Goal: Transaction & Acquisition: Book appointment/travel/reservation

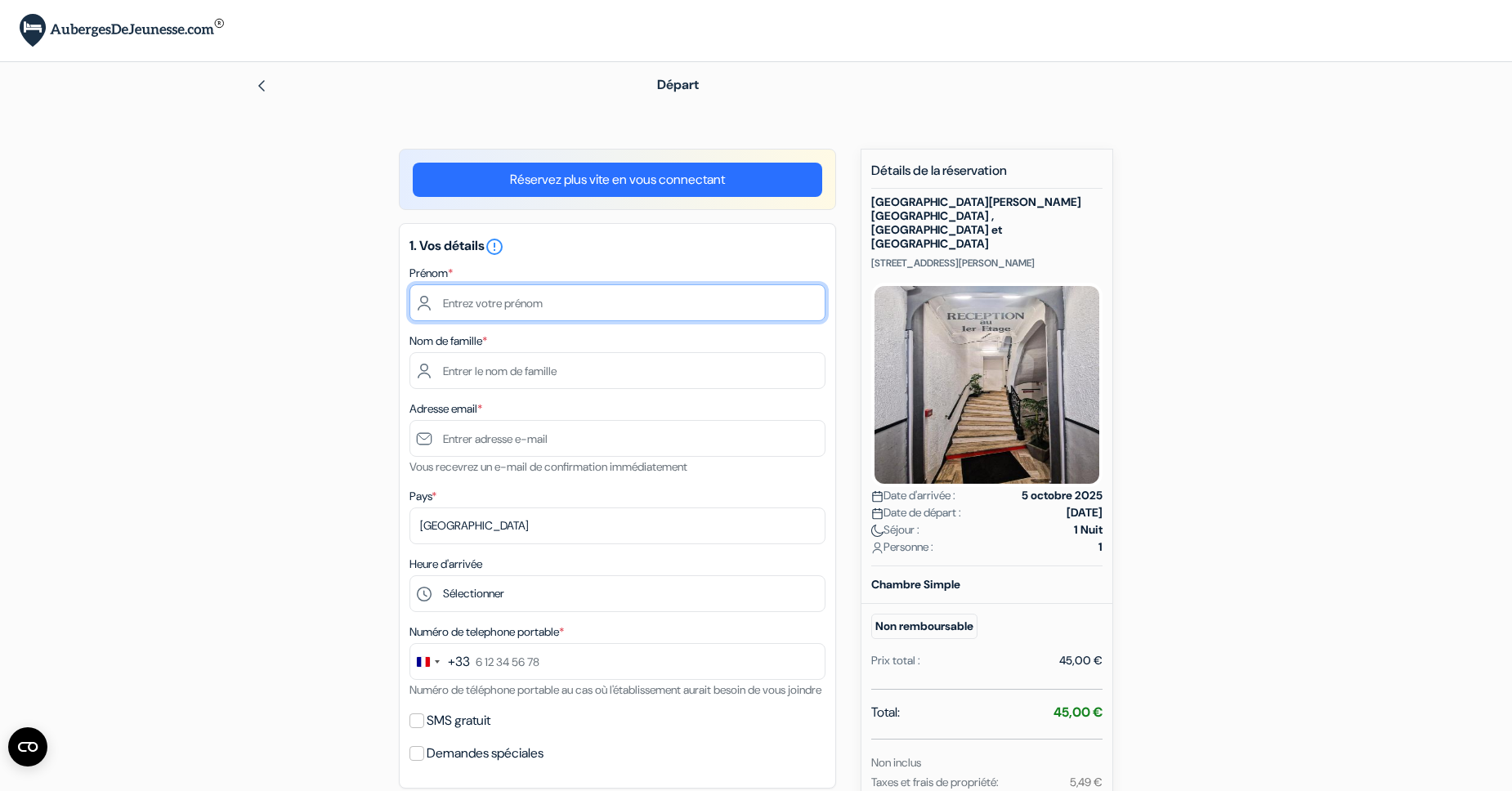
click at [492, 298] on input "text" at bounding box center [618, 302] width 416 height 37
type input "[PERSON_NAME]"
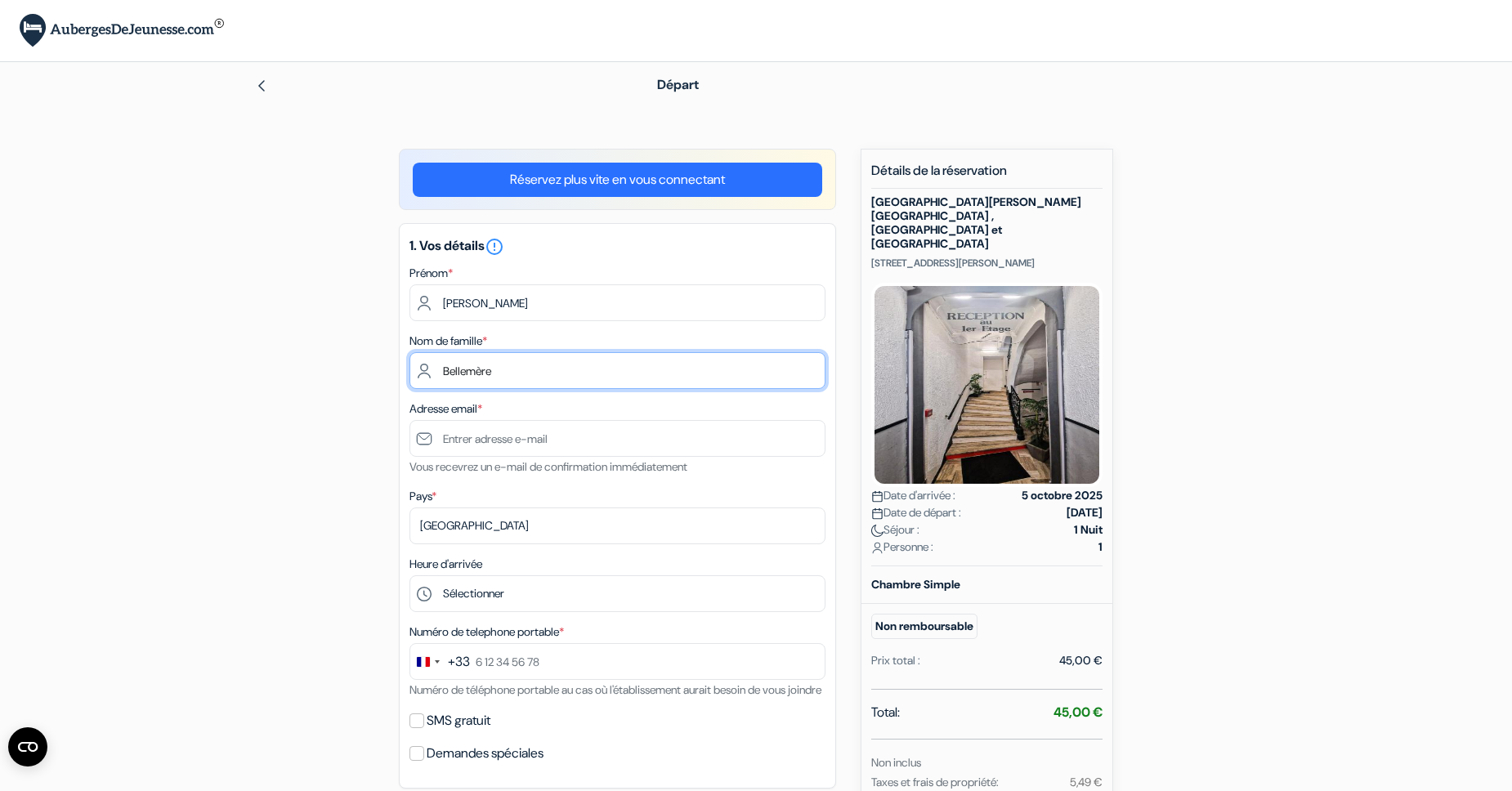
type input "Bellemère"
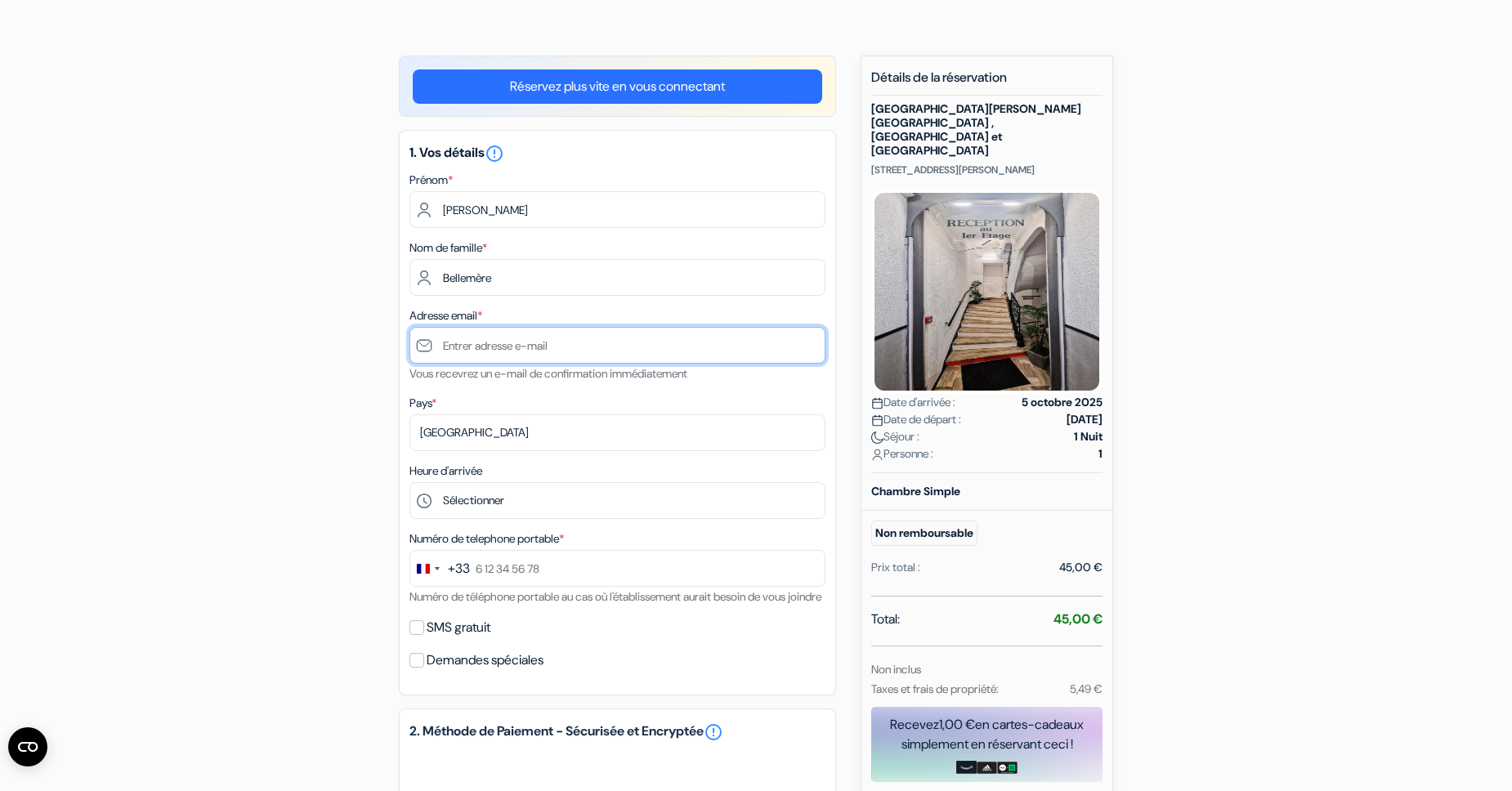
click at [542, 346] on input "text" at bounding box center [618, 345] width 416 height 37
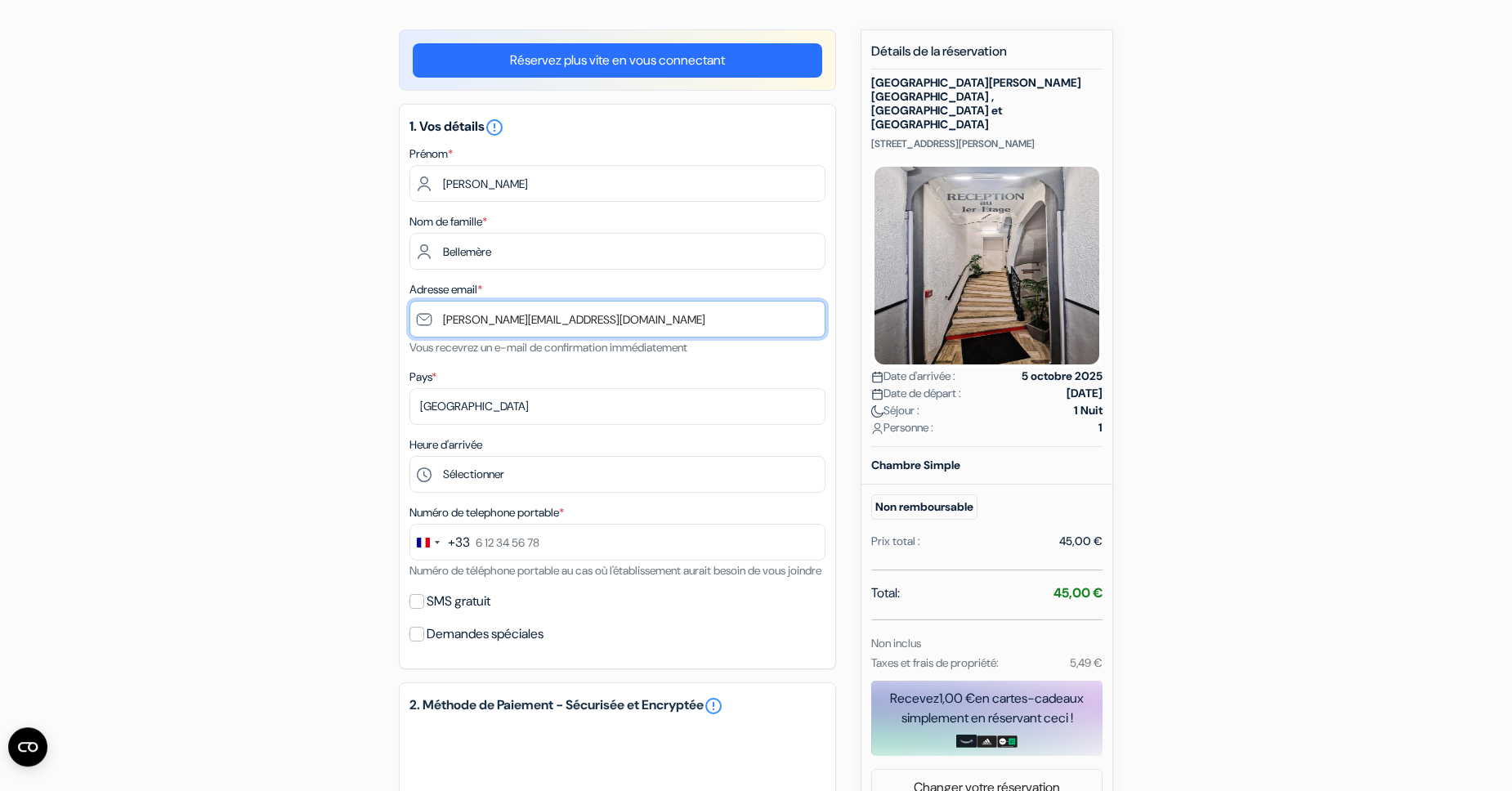
scroll to position [73, 0]
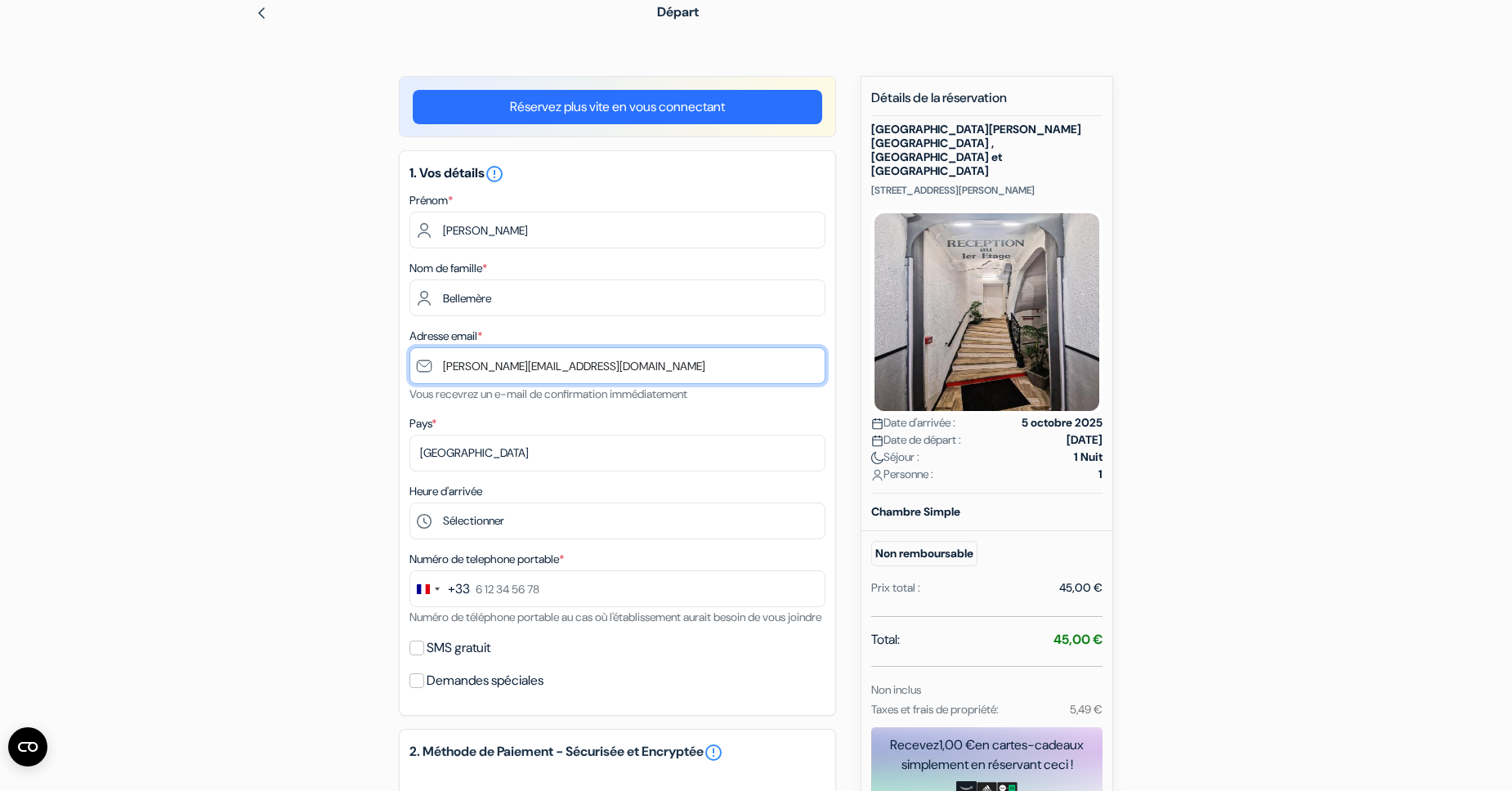
type input "[PERSON_NAME][EMAIL_ADDRESS][DOMAIN_NAME]"
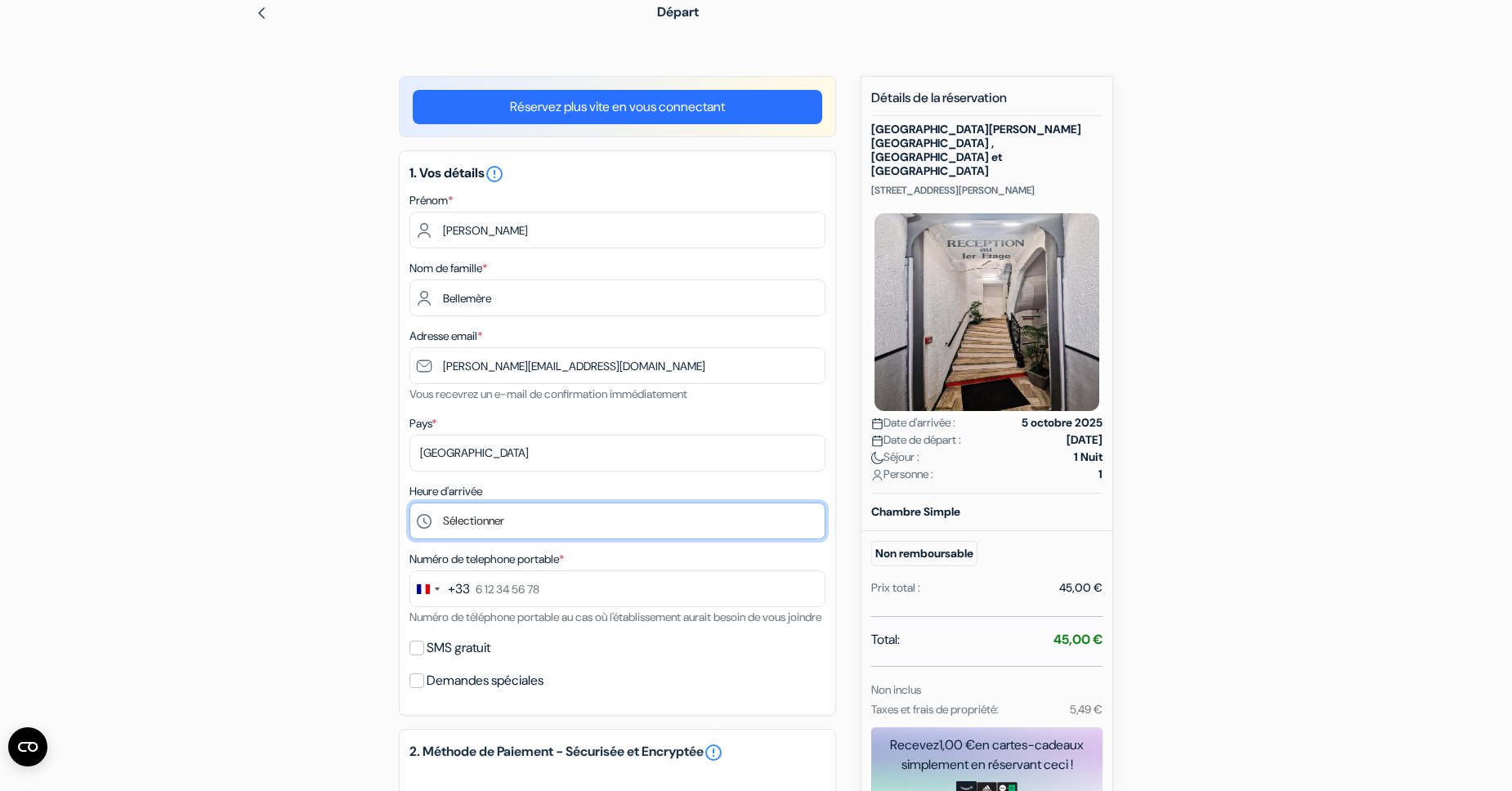
click at [409, 503] on select "Sélectionner 14:00 15:00 16:00 17:00 18:00 19:00 20:00 21:00 22:00" at bounding box center [618, 521] width 416 height 37
select select "22"
click option "22:00" at bounding box center [0, 0] width 0 height 0
click at [234, 513] on div "add_box [GEOGRAPHIC_DATA][PERSON_NAME][GEOGRAPHIC_DATA] , [GEOGRAPHIC_DATA] et …" at bounding box center [755, 648] width 1079 height 1145
